Goal: Task Accomplishment & Management: Use online tool/utility

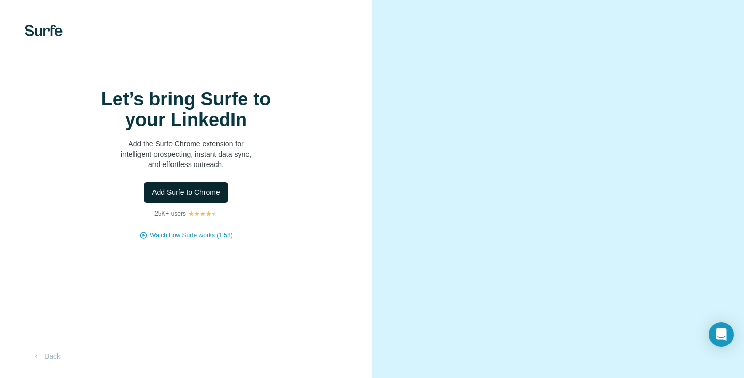
click at [180, 197] on span "Add Surfe to Chrome" at bounding box center [186, 192] width 68 height 10
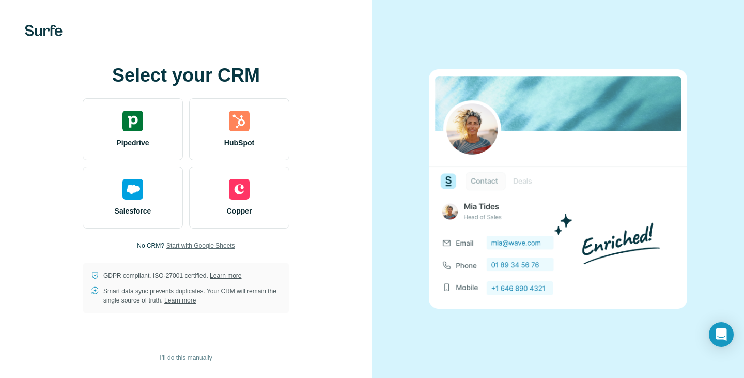
click at [189, 247] on span "Start with Google Sheets" at bounding box center [200, 245] width 69 height 9
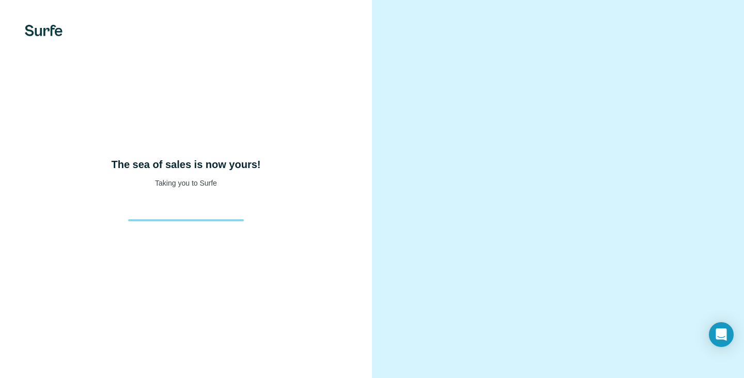
click at [309, 113] on div "The sea of sales is now yours! Taking you to Surfe" at bounding box center [186, 189] width 372 height 378
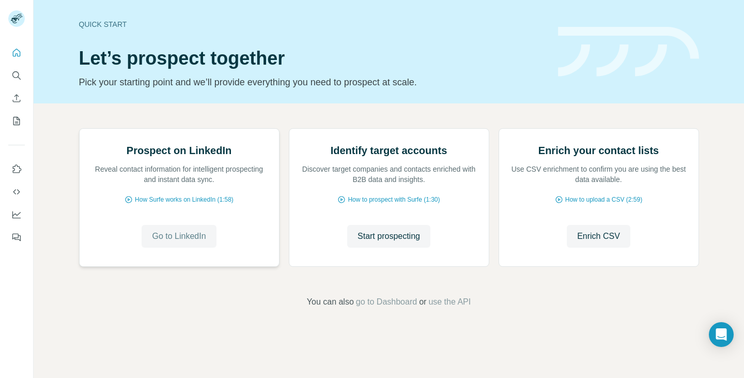
click at [177, 242] on span "Go to LinkedIn" at bounding box center [179, 236] width 54 height 12
